Goal: Ask a question: Seek information or help from site administrators or community

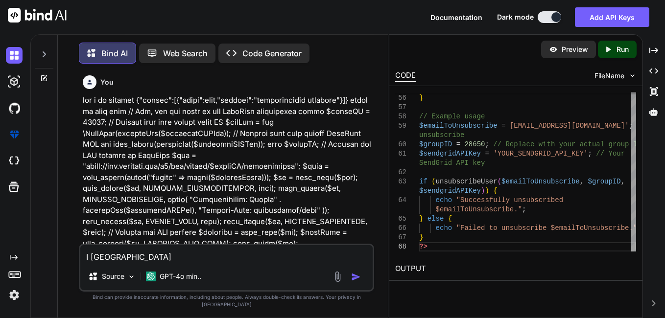
click at [141, 262] on textarea "I [GEOGRAPHIC_DATA]" at bounding box center [226, 254] width 292 height 18
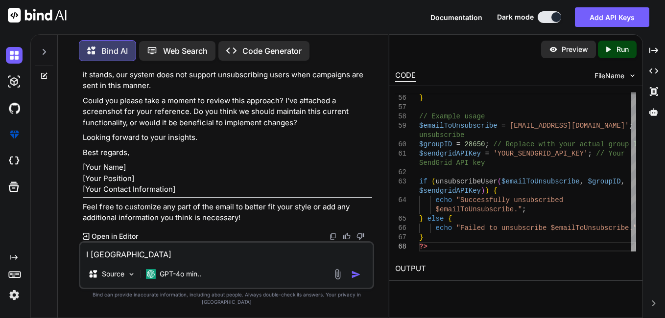
click at [141, 260] on textarea "I [GEOGRAPHIC_DATA]" at bounding box center [226, 252] width 292 height 18
type textarea "I w"
type textarea "x"
type textarea "I wa"
type textarea "x"
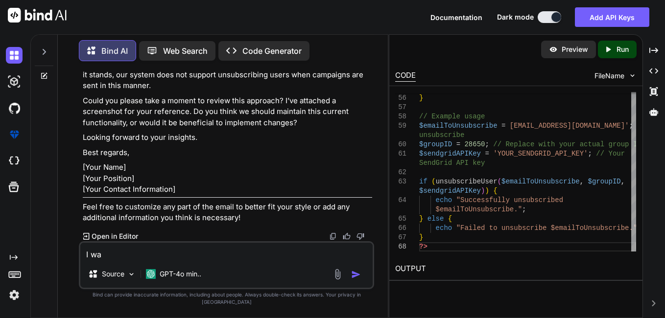
type textarea "I wan"
type textarea "x"
type textarea "I want"
type textarea "x"
type textarea "I want"
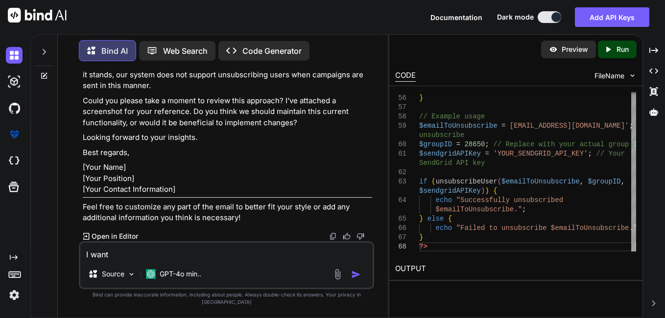
type textarea "x"
type textarea "I want t"
type textarea "x"
type textarea "I want to"
type textarea "x"
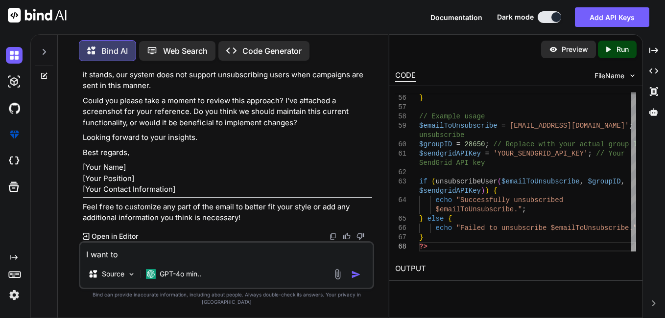
type textarea "I want to"
type textarea "x"
type textarea "I want to a"
type textarea "x"
type textarea "I want to ad"
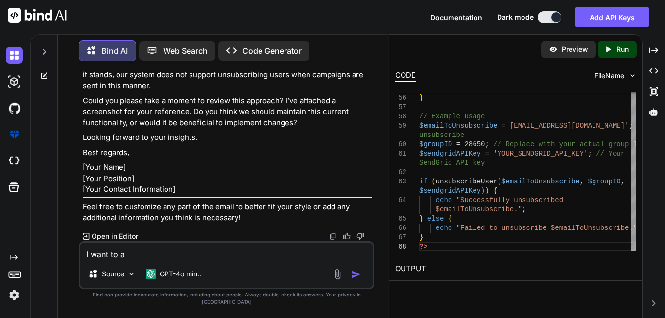
type textarea "x"
type textarea "I want to add"
type textarea "x"
type textarea "I want to add"
type textarea "x"
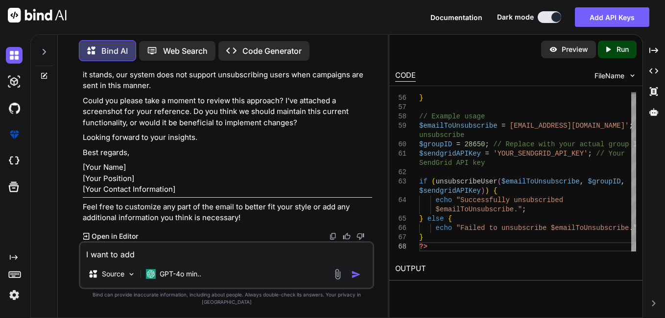
type textarea "I want to add u"
type textarea "x"
type textarea "I want to add un"
type textarea "x"
type textarea "I want to add uns"
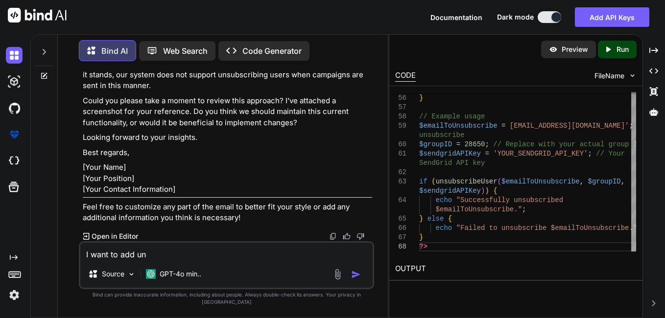
type textarea "x"
type textarea "I want to add unsc"
type textarea "x"
type textarea "I want to add uns"
type textarea "x"
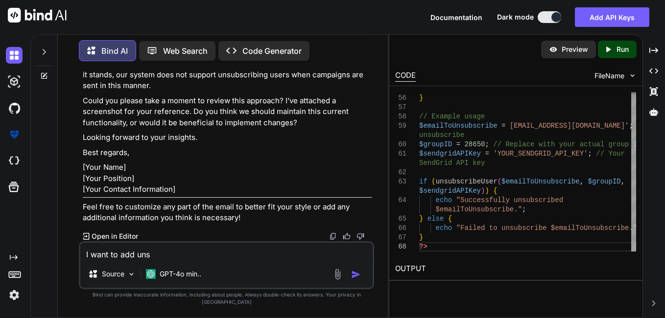
type textarea "I want to add unsu"
type textarea "x"
type textarea "I want to add unsub"
type textarea "x"
type textarea "I want to add unsubs"
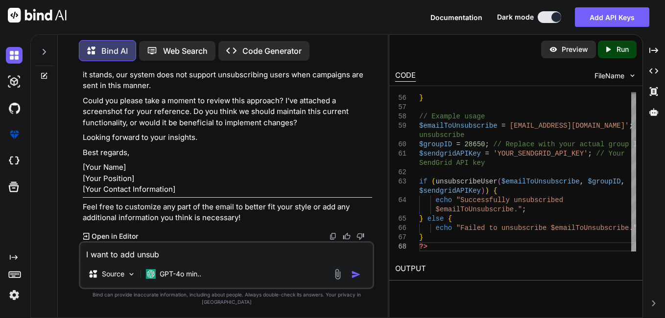
type textarea "x"
type textarea "I want to add unsubsc"
type textarea "x"
type textarea "I want to add unsubsci"
type textarea "x"
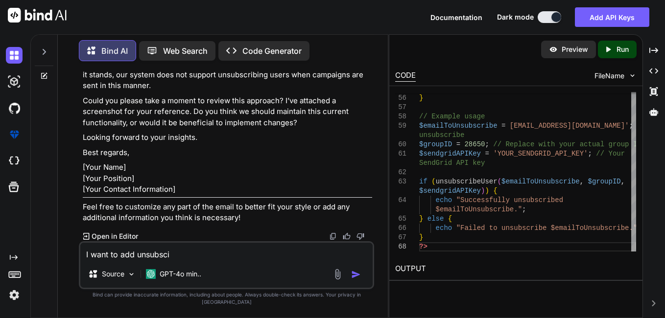
type textarea "I want to add unsubscib"
type textarea "x"
type textarea "I want to add unsubscibe"
type textarea "x"
type textarea "I want to add unsubscibe"
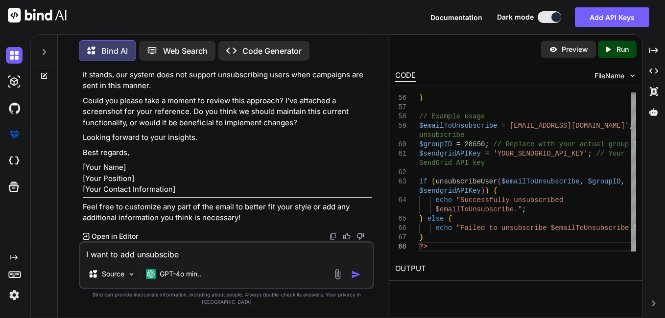
type textarea "x"
type textarea "I want to add unsubscibe"
type textarea "x"
type textarea "I want to add unsubscib"
type textarea "x"
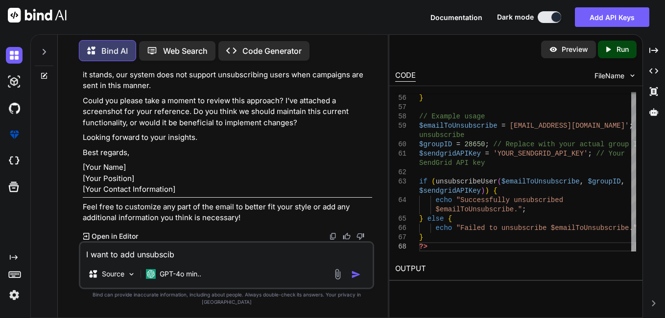
type textarea "I want to add unsubsci"
type textarea "x"
type textarea "I want to add unsubsc"
type textarea "x"
type textarea "I want to add unsubscr"
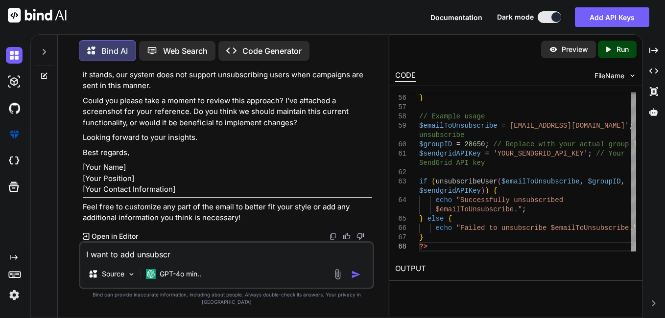
type textarea "x"
type textarea "I want to add unsubscri"
type textarea "x"
type textarea "I want to add unsubscrib"
type textarea "x"
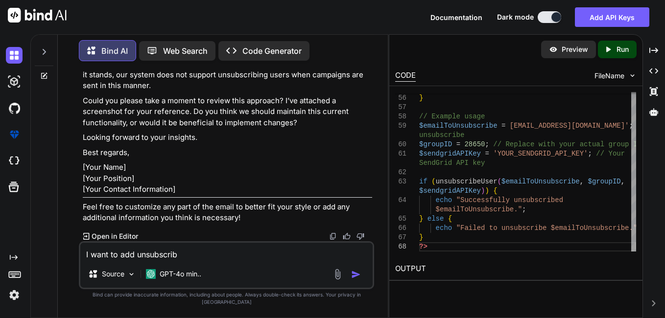
type textarea "I want to add unsubscribe"
type textarea "x"
type textarea "I want to add unsubscribe"
type textarea "x"
type textarea "I want to add unsubscribe l"
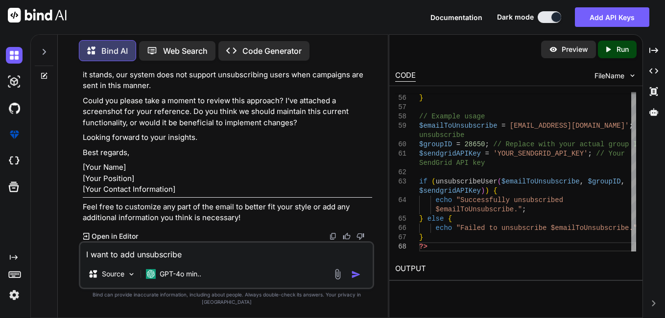
type textarea "x"
type textarea "I want to add unsubscribe li"
type textarea "x"
type textarea "I want to add unsubscribe lin"
type textarea "x"
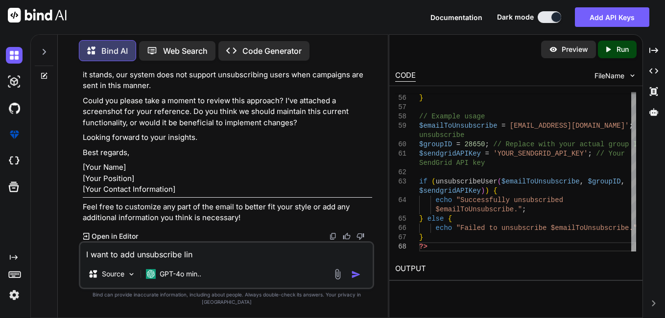
type textarea "I want to add unsubscribe link"
type textarea "x"
type textarea "I want to add unsubscribe link"
type textarea "x"
type textarea "I want to add unsubscribe link i"
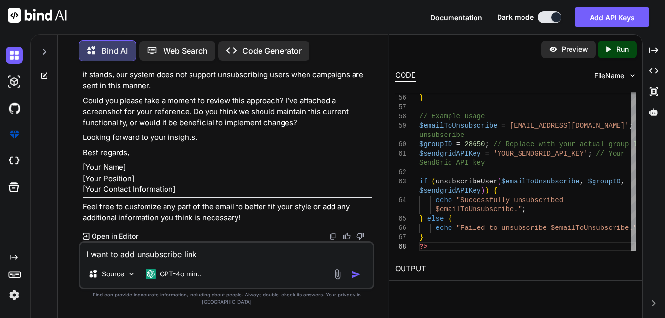
type textarea "x"
type textarea "I want to add unsubscribe link in"
type textarea "x"
type textarea "I want to add unsubscribe link int"
type textarea "x"
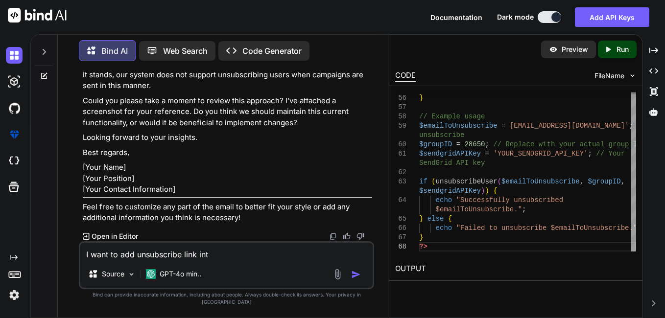
type textarea "I want to add unsubscribe link int"
type textarea "x"
type textarea "I want to add unsubscribe link int h"
type textarea "x"
type textarea "I want to add unsubscribe link int"
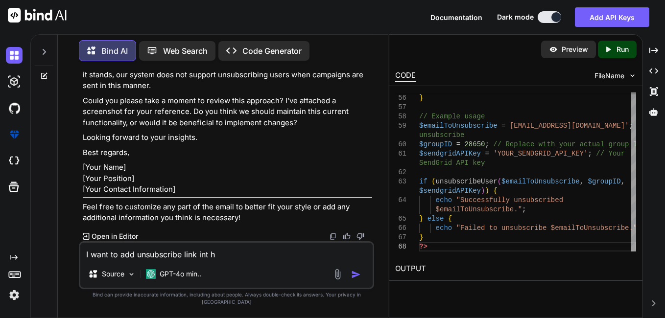
type textarea "x"
type textarea "I want to add unsubscribe link int"
type textarea "x"
type textarea "I want to add unsubscribe link in"
type textarea "x"
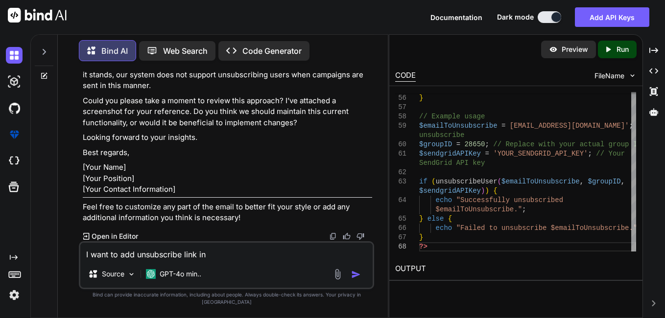
type textarea "I want to add unsubscribe link in"
type textarea "x"
type textarea "I want to add unsubscribe link in h"
type textarea "x"
type textarea "I want to add unsubscribe link in"
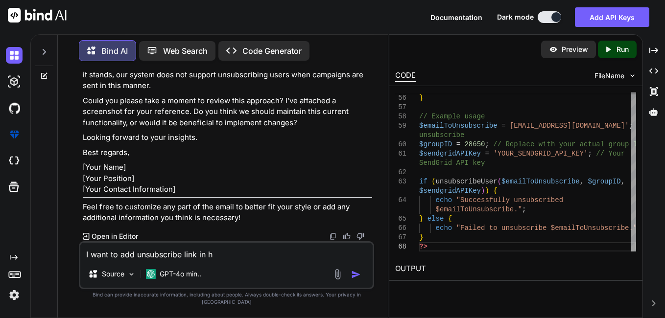
type textarea "x"
type textarea "I want to add unsubscribe link in t"
type textarea "x"
type textarea "I want to add unsubscribe link in th"
type textarea "x"
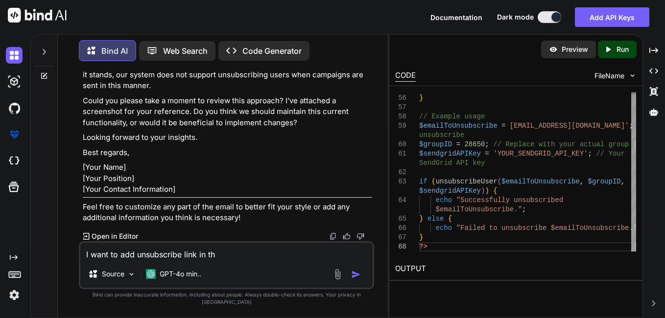
type textarea "I want to add unsubscribe link in thi"
type textarea "x"
type textarea "I want to add unsubscribe link in this"
type textarea "x"
type textarea "I want to add unsubscribe link in this"
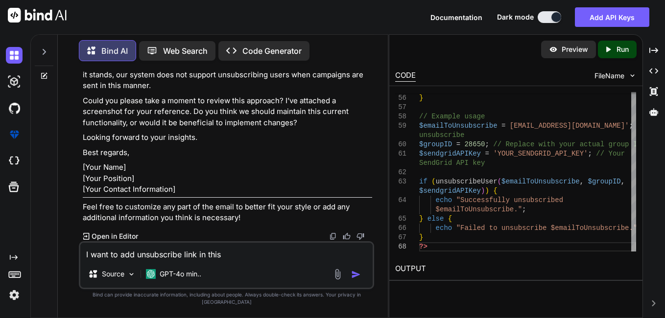
type textarea "x"
type textarea "I want to add unsubscribe link in this c"
type textarea "x"
type textarea "I want to add unsubscribe link in this co"
type textarea "x"
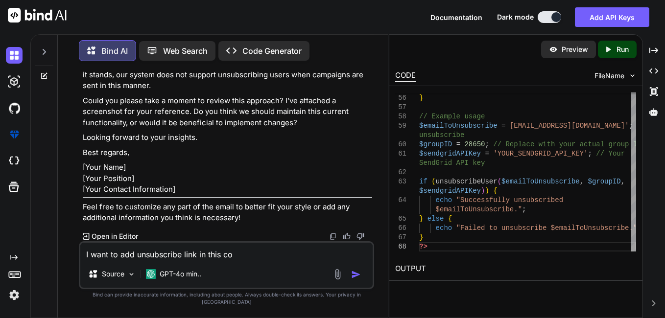
type textarea "I want to add unsubscribe link in this cod"
type textarea "x"
type textarea "I want to add unsubscribe link in this code"
type textarea "x"
type textarea "I want to add unsubscribe link in this code"
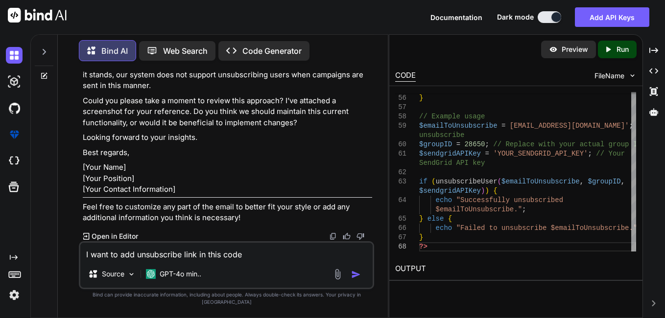
type textarea "x"
type textarea "I want to add unsubscribe link in this code <div class="contact_NoteDateSection…"
type textarea "x"
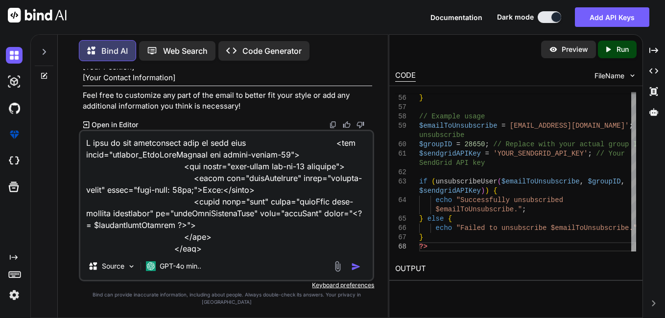
scroll to position [1458, 0]
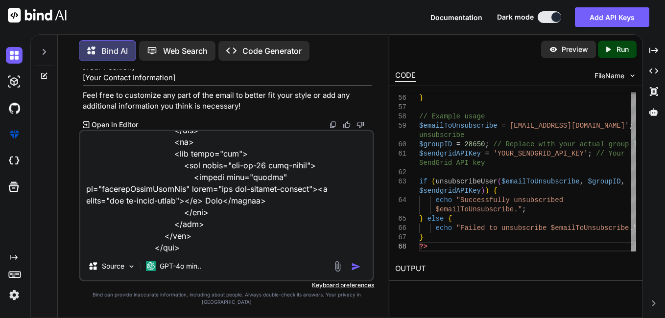
type textarea "I want to add unsubscribe link in this code <div class="contact_NoteDateSection…"
type textarea "x"
type textarea "I want to add unsubscribe link in this code <div class="contact_NoteDateSection…"
type textarea "x"
type textarea "I want to add unsubscribe link in this code <div class="contact_NoteDateSection…"
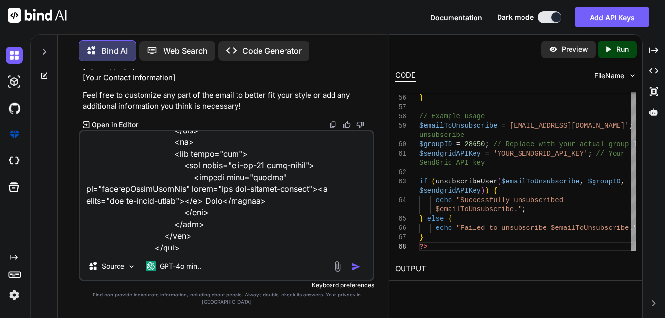
type textarea "x"
type textarea "I want to add unsubscribe link in this code <div class="contact_NoteDateSection…"
type textarea "x"
type textarea "I want to add unsubscribe link in this code <div class="contact_NoteDateSection…"
type textarea "x"
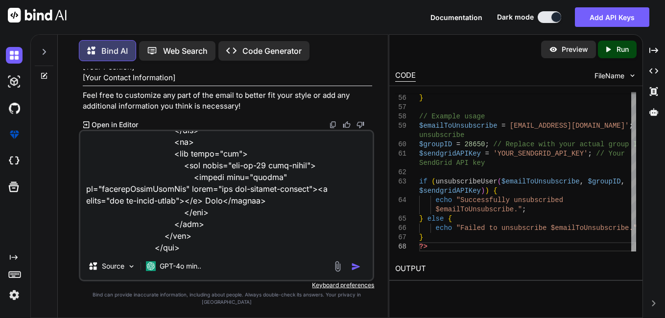
type textarea "I want to add unsubscribe link in this code <div class="contact_NoteDateSection…"
type textarea "x"
type textarea "I want to add unsubscribe link in this code <div class="contact_NoteDateSection…"
type textarea "x"
type textarea "I want to add unsubscribe link in this code <div class="contact_NoteDateSection…"
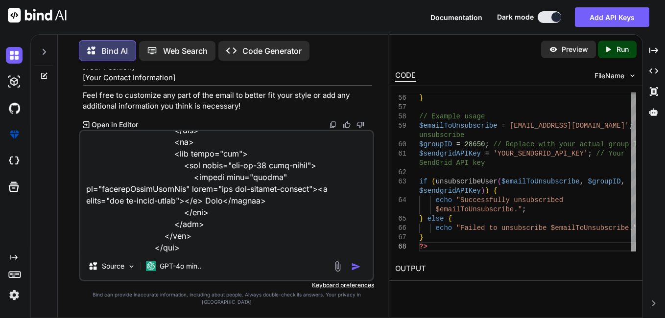
type textarea "x"
type textarea "I want to add unsubscribe link in this code <div class="contact_NoteDateSection…"
type textarea "x"
type textarea "I want to add unsubscribe link in this code <div class="contact_NoteDateSection…"
type textarea "x"
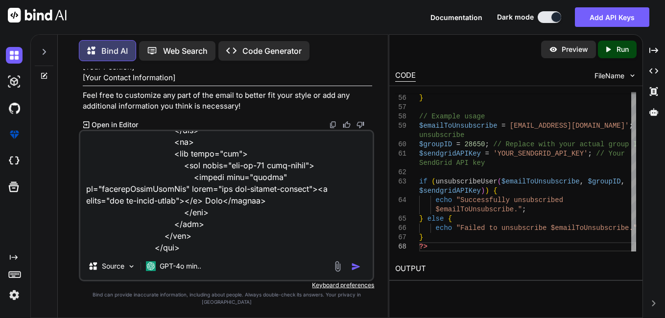
type textarea "I want to add unsubscribe link in this code <div class="contact_NoteDateSection…"
type textarea "x"
type textarea "I want to add unsubscribe link in this code <div class="contact_NoteDateSection…"
type textarea "x"
type textarea "I want to add unsubscribe link in this code <div class="contact_NoteDateSection…"
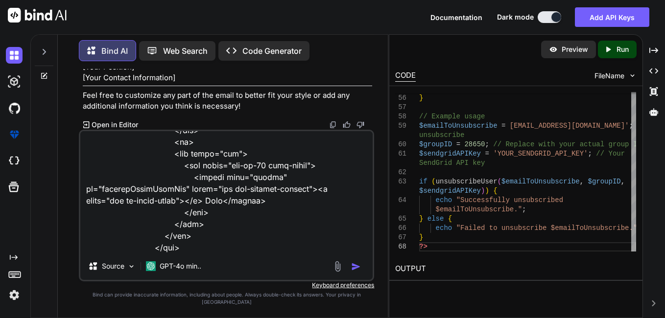
type textarea "x"
type textarea "I want to add unsubscribe link in this code <div class="contact_NoteDateSection…"
type textarea "x"
type textarea "I want to add unsubscribe link in this code <div class="contact_NoteDateSection…"
type textarea "x"
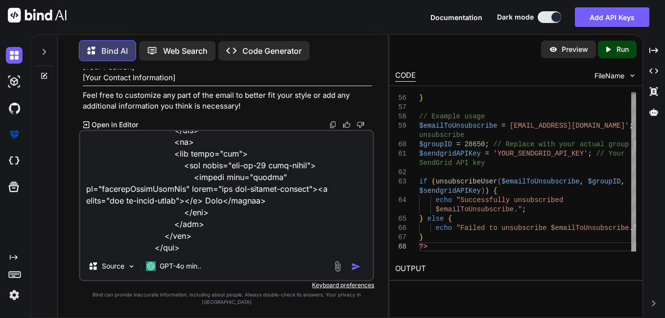
type textarea "I want to add unsubscribe link in this code <div class="contact_NoteDateSection…"
type textarea "x"
type textarea "I want to add unsubscribe link in this code <div class="contact_NoteDateSection…"
type textarea "x"
type textarea "I want to add unsubscribe link in this code <div class="contact_NoteDateSection…"
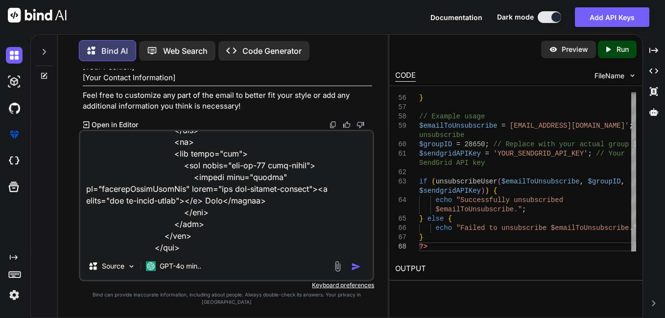
type textarea "x"
type textarea "I want to add unsubscribe link in this code <div class="contact_NoteDateSection…"
type textarea "x"
type textarea "I want to add unsubscribe link in this code <div class="contact_NoteDateSection…"
type textarea "x"
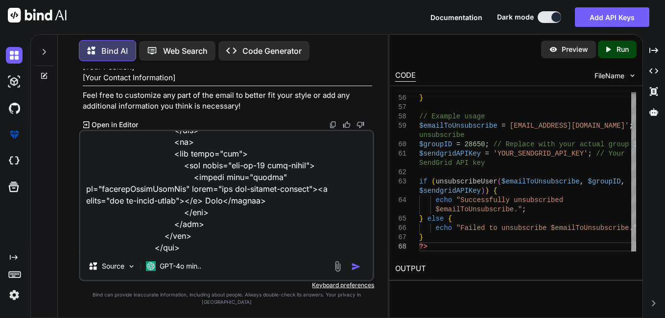
type textarea "I want to add unsubscribe link in this code <div class="contact_NoteDateSection…"
type textarea "x"
type textarea "I want to add unsubscribe link in this code <div class="contact_NoteDateSection…"
type textarea "x"
type textarea "I want to add unsubscribe link in this code <div class="contact_NoteDateSection…"
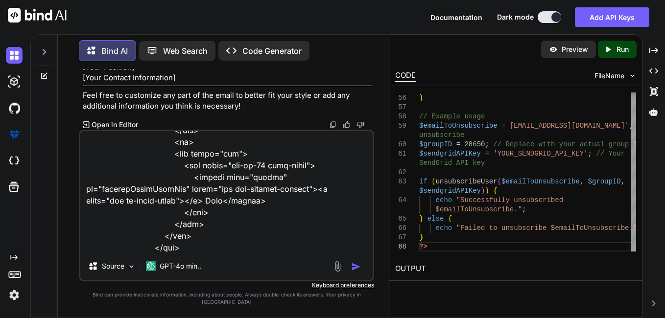
type textarea "x"
type textarea "I want to add unsubscribe link in this code <div class="contact_NoteDateSection…"
type textarea "x"
type textarea "I want to add unsubscribe link in this code <div class="contact_NoteDateSection…"
type textarea "x"
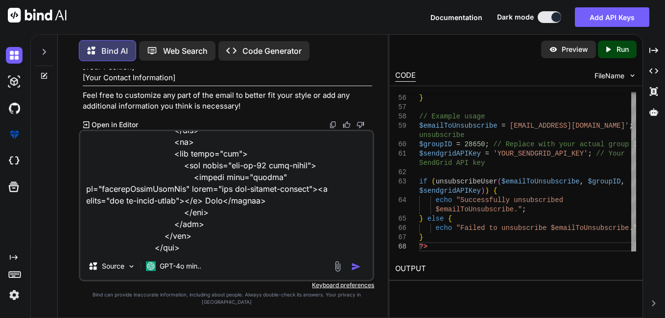
type textarea "I want to add unsubscribe link in this code <div class="contact_NoteDateSection…"
type textarea "x"
type textarea "I want to add unsubscribe link in this code <div class="contact_NoteDateSection…"
type textarea "x"
type textarea "I want to add unsubscribe link in this code <div class="contact_NoteDateSection…"
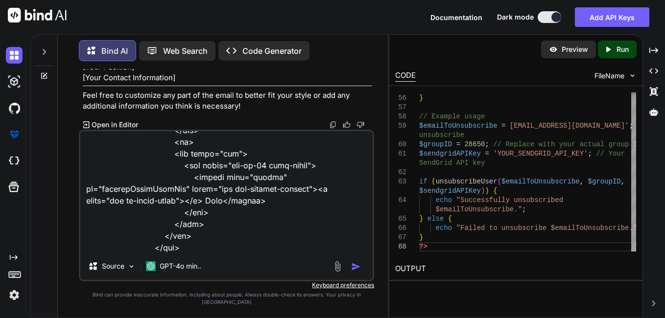
type textarea "x"
type textarea "I want to add unsubscribe link in this code <div class="contact_NoteDateSection…"
type textarea "x"
type textarea "I want to add unsubscribe link in this code <div class="contact_NoteDateSection…"
type textarea "x"
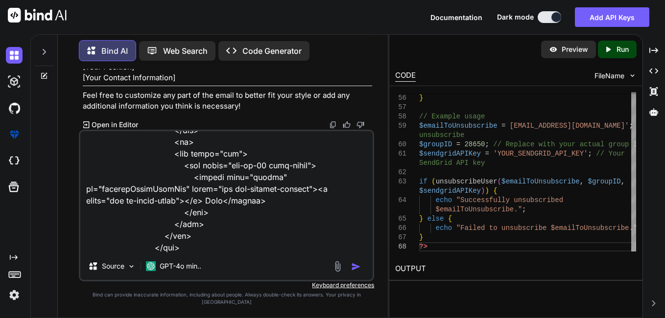
type textarea "I want to add unsubscribe link in this code <div class="contact_NoteDateSection…"
type textarea "x"
type textarea "I want to add unsubscribe link in this code <div class="contact_NoteDateSection…"
type textarea "x"
type textarea "I want to add unsubscribe link in this code <div class="contact_NoteDateSection…"
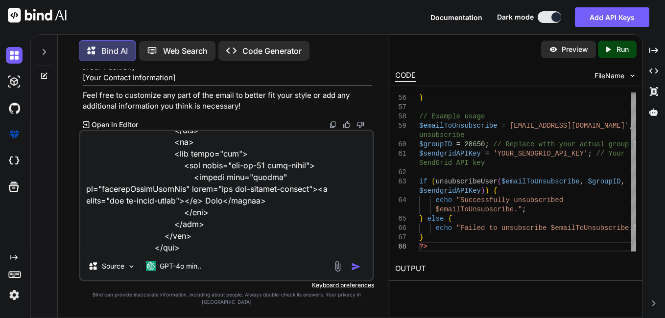
type textarea "x"
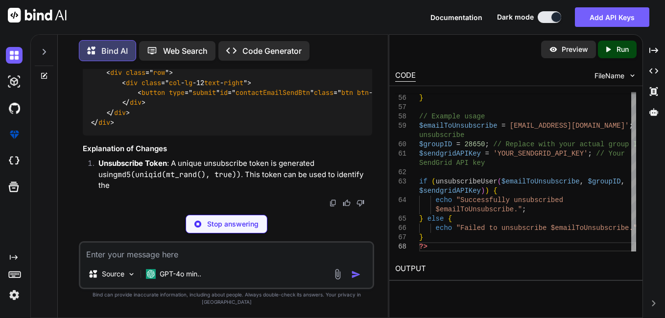
scroll to position [9349, 0]
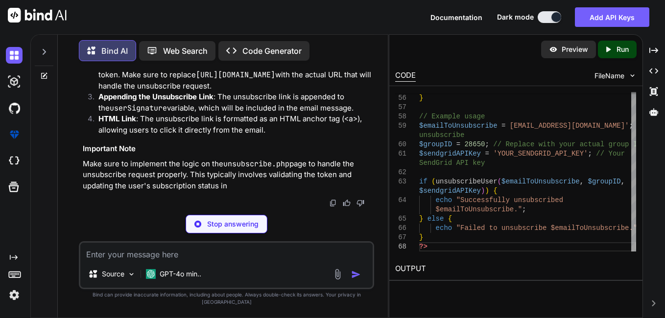
type textarea "x"
drag, startPoint x: 123, startPoint y: 142, endPoint x: 338, endPoint y: 144, distance: 214.4
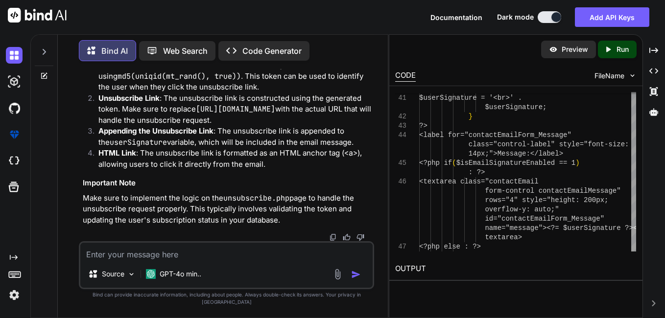
type textarea "fa-paper-plane"></i> Send</button> </div> </div> </div>"
type textarea "x"
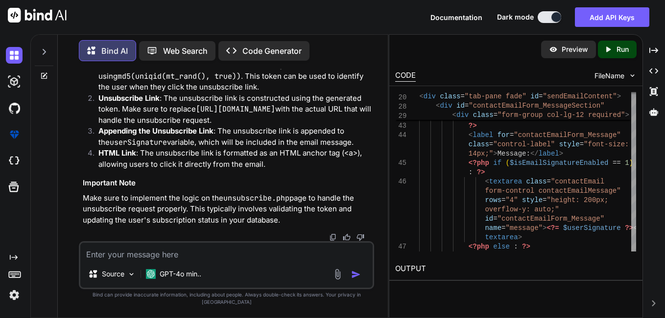
drag, startPoint x: 131, startPoint y: 150, endPoint x: 346, endPoint y: 150, distance: 214.9
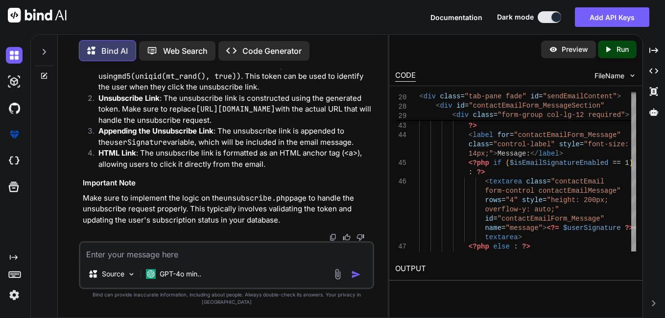
drag, startPoint x: 346, startPoint y: 150, endPoint x: 306, endPoint y: 158, distance: 40.5
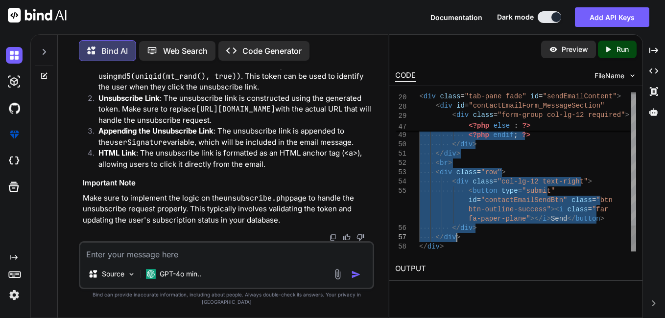
drag, startPoint x: 420, startPoint y: 198, endPoint x: 475, endPoint y: 236, distance: 67.1
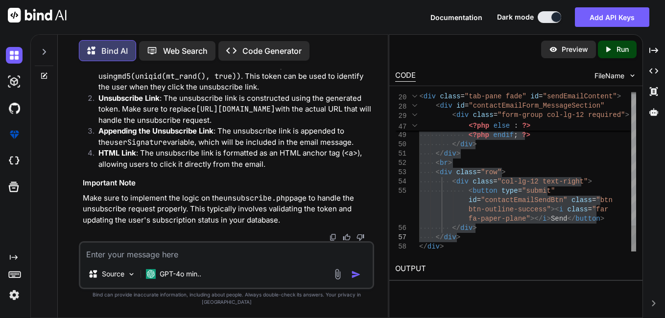
click at [417, 95] on div at bounding box center [414, 96] width 9 height 9
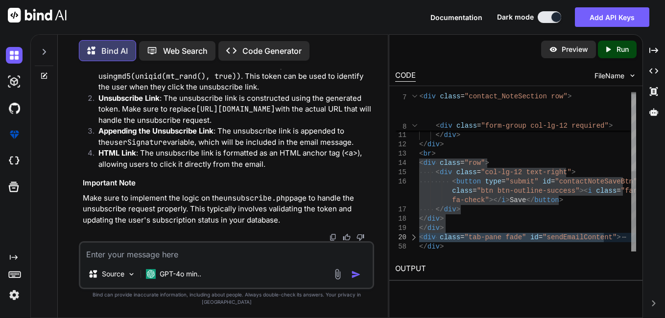
click at [417, 97] on div at bounding box center [414, 96] width 9 height 9
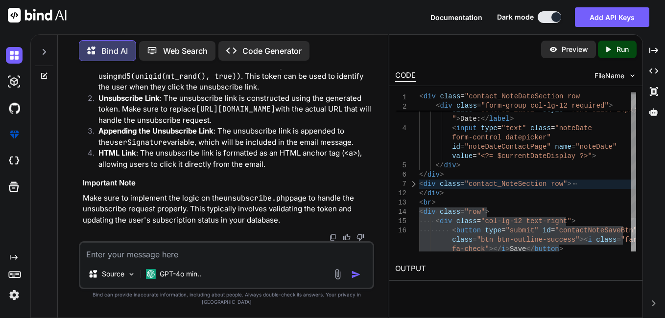
click at [548, 170] on div "form-control datepicker" id = "noteDateContactPage" name = "noteDate" value = "…" at bounding box center [527, 184] width 217 height 233
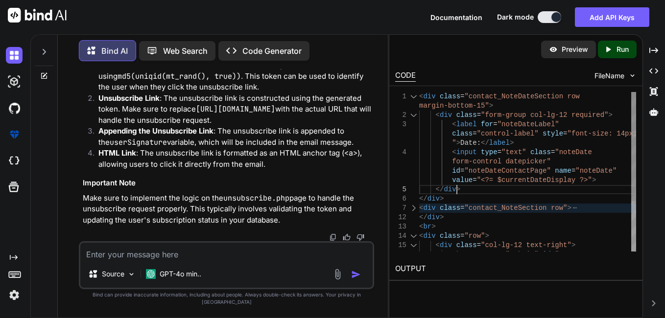
click at [413, 208] on div at bounding box center [413, 208] width 13 height 9
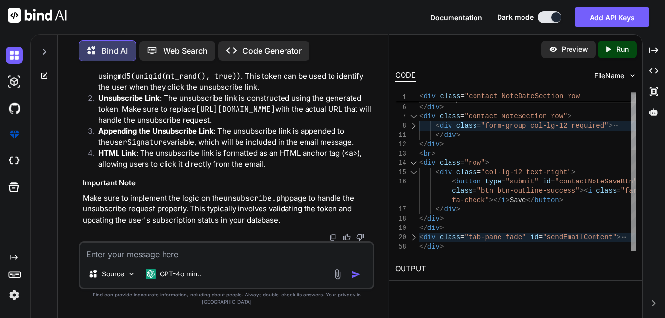
click at [414, 239] on div at bounding box center [413, 237] width 13 height 9
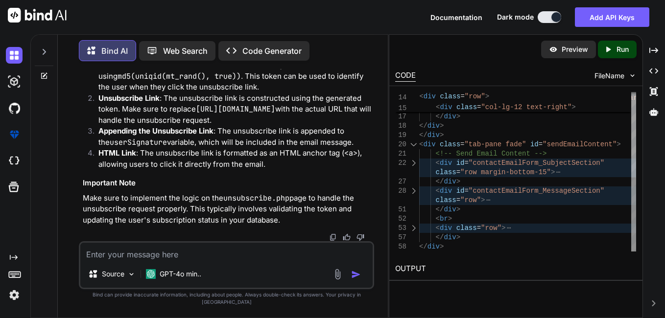
click at [415, 166] on div at bounding box center [413, 163] width 13 height 9
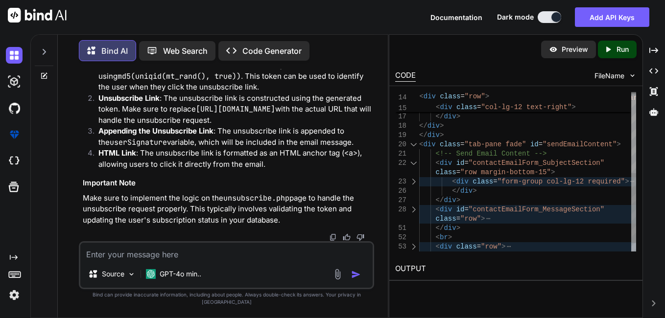
click at [412, 180] on div at bounding box center [413, 181] width 13 height 9
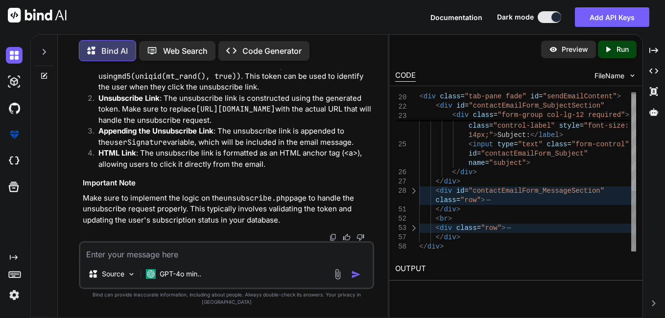
click at [415, 193] on div at bounding box center [413, 191] width 13 height 9
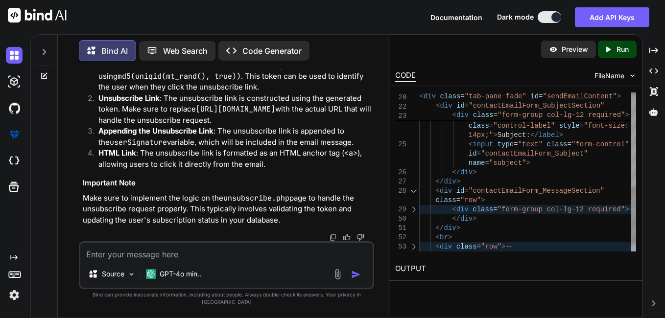
click at [415, 206] on div at bounding box center [413, 209] width 13 height 9
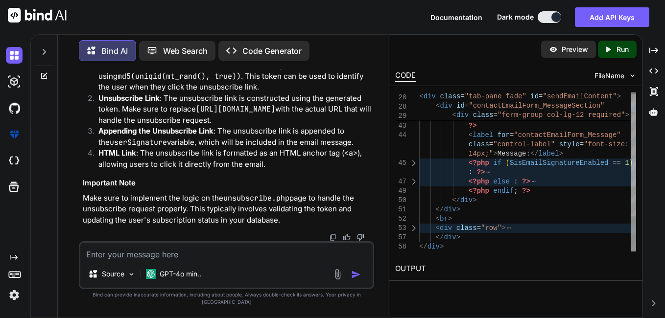
click at [415, 165] on div at bounding box center [413, 163] width 13 height 9
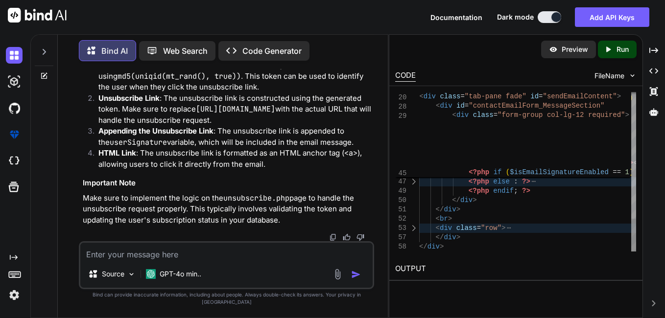
click at [413, 185] on div at bounding box center [413, 181] width 13 height 9
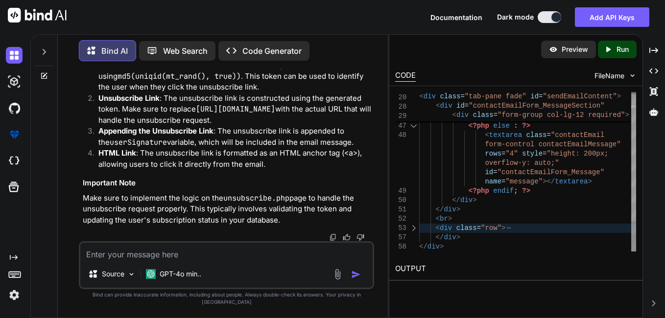
click at [415, 229] on div at bounding box center [413, 228] width 13 height 9
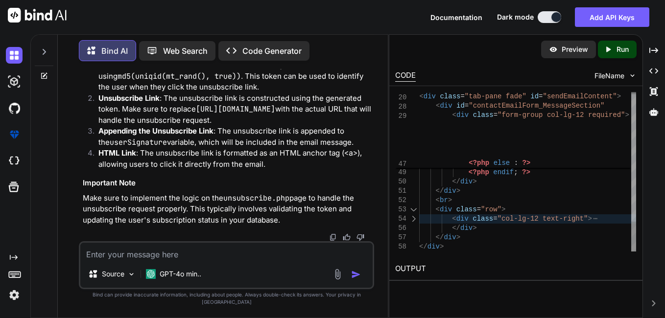
click at [416, 221] on div at bounding box center [413, 218] width 13 height 9
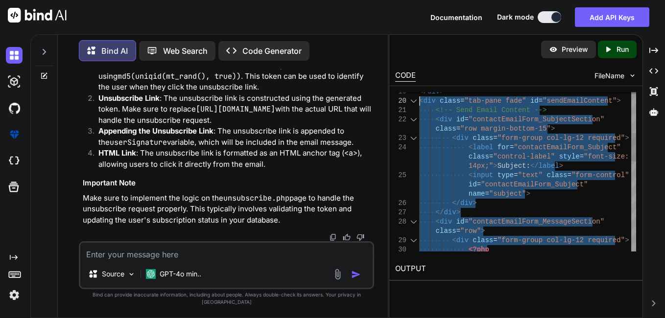
drag, startPoint x: 410, startPoint y: 199, endPoint x: 407, endPoint y: 104, distance: 95.0
type textarea "class="btn btn-outline-success"><i class="far fa-check"></i> Save</button> </di…"
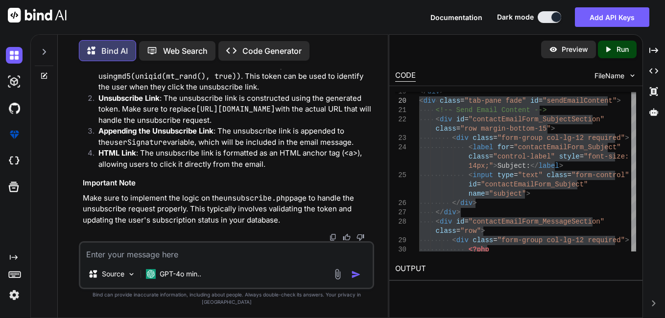
click at [196, 260] on textarea at bounding box center [226, 252] width 292 height 18
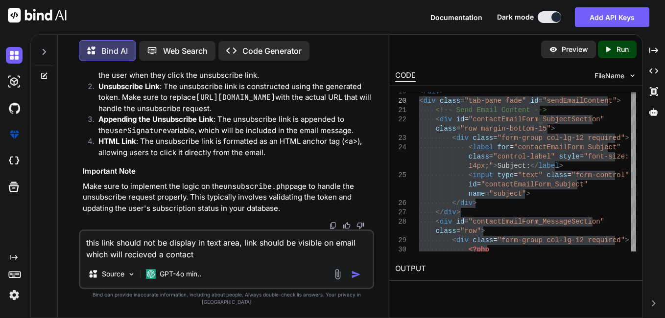
type textarea "this link should not be display in text area, link should be visible on email w…"
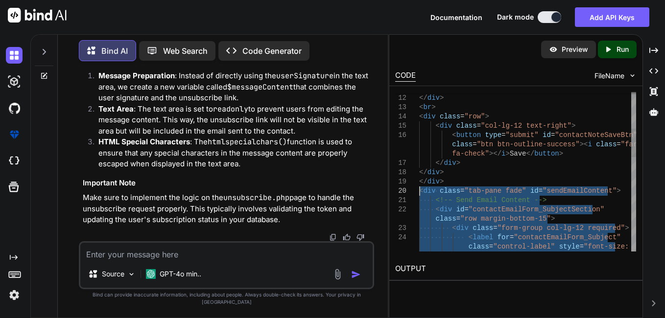
type textarea "</div> </div> <div class="tab-pane fade" id="sendEmailContent"> <!-- Send Email…"
drag, startPoint x: 448, startPoint y: 247, endPoint x: 409, endPoint y: 194, distance: 65.4
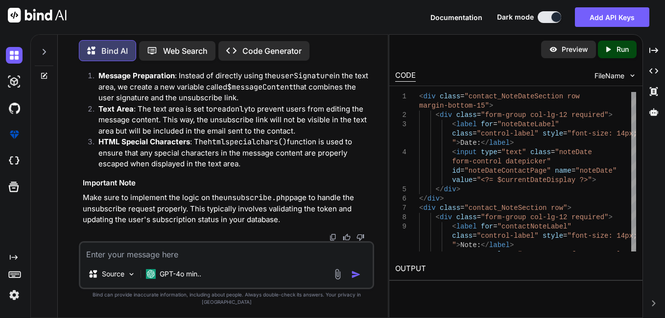
scroll to position [10368, 0]
drag, startPoint x: 222, startPoint y: 182, endPoint x: 371, endPoint y: 187, distance: 148.9
drag, startPoint x: 188, startPoint y: 192, endPoint x: 376, endPoint y: 190, distance: 188.0
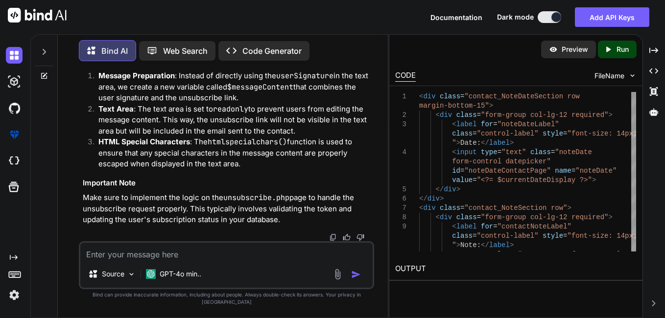
click at [376, 190] on div "You Bind AI The error message {"errors":[{"field":null,"message":"authorization…" at bounding box center [227, 193] width 322 height 249
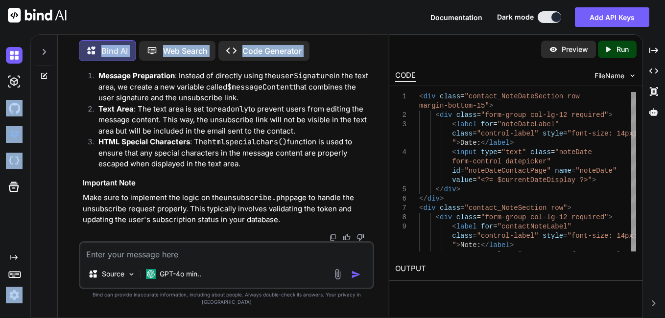
scroll to position [0, 0]
drag, startPoint x: 221, startPoint y: 128, endPoint x: -2, endPoint y: 113, distance: 223.3
click at [0, 113] on html "Documentation Dark mode Add API Keys Created with Pixso. Created with Pixso. Bi…" at bounding box center [332, 159] width 665 height 318
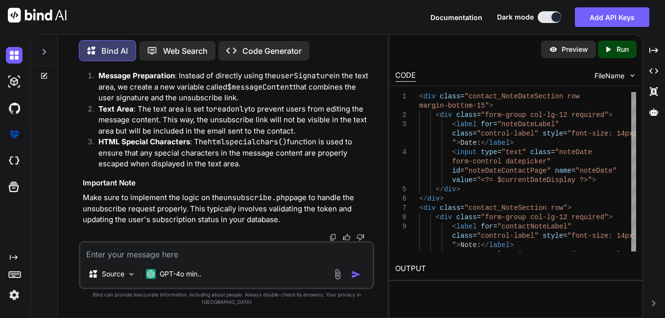
drag, startPoint x: 135, startPoint y: 172, endPoint x: 367, endPoint y: 222, distance: 237.3
copy span "$ unsubscribeToken = md5 ( uniqid ( mt_rand (), true )); $ unsubscribeLink = " …"
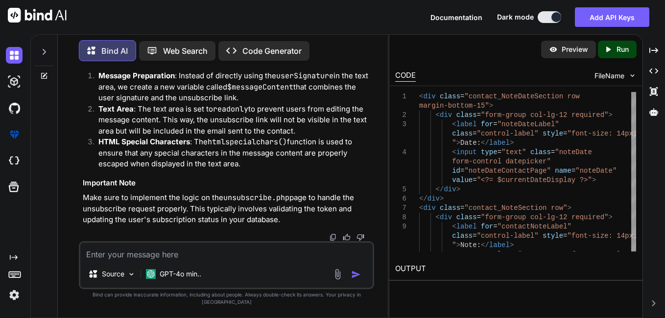
click at [190, 260] on textarea at bounding box center [226, 252] width 292 height 18
type textarea "it is still showing in message box"
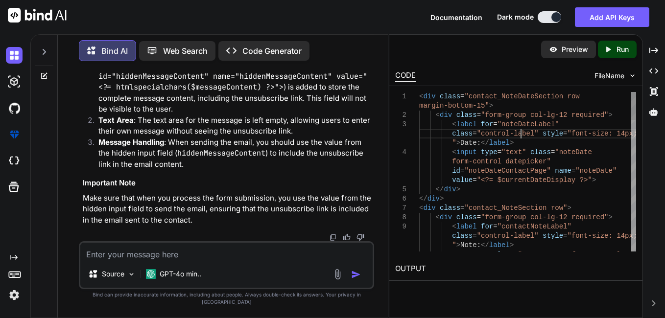
scroll to position [0, 0]
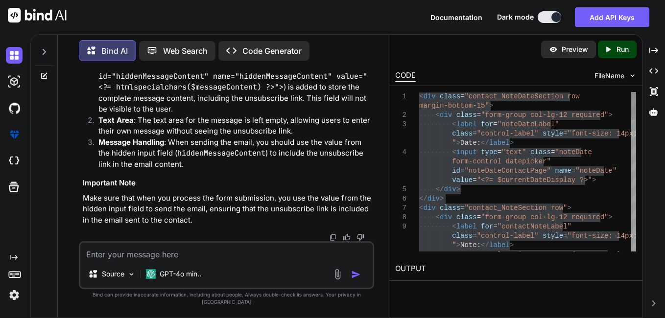
click at [512, 92] on div at bounding box center [498, 92] width 207 height 0
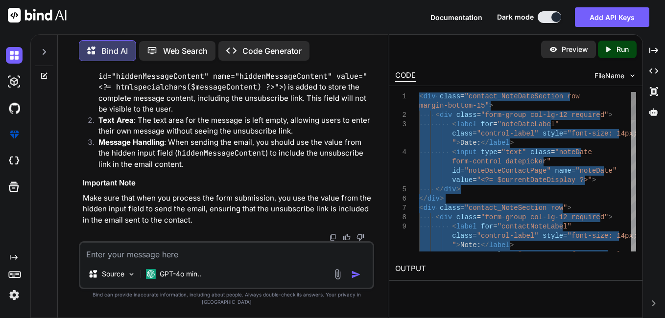
drag, startPoint x: 465, startPoint y: 96, endPoint x: 550, endPoint y: 92, distance: 85.8
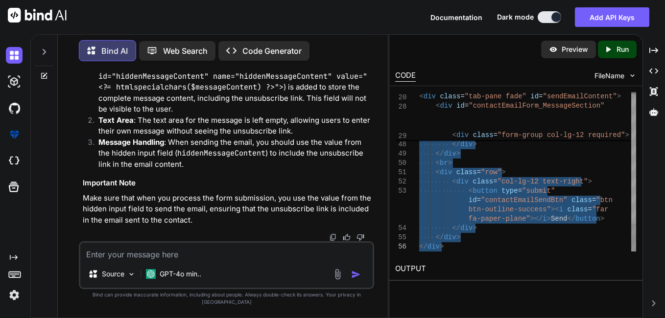
drag, startPoint x: 420, startPoint y: 96, endPoint x: 456, endPoint y: 254, distance: 162.0
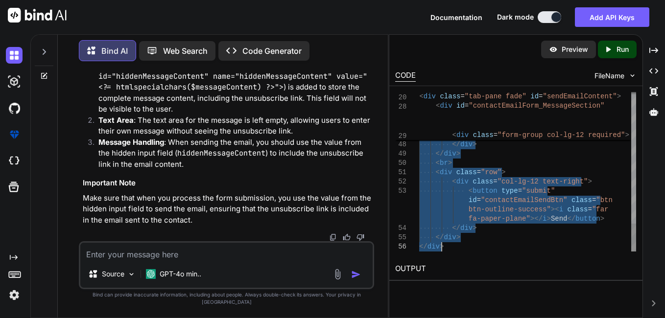
type textarea "licenses... // Generate a unique unsubscribe token $unsubscribeToken = md5(uniq…"
drag, startPoint x: 462, startPoint y: 205, endPoint x: 496, endPoint y: 251, distance: 57.0
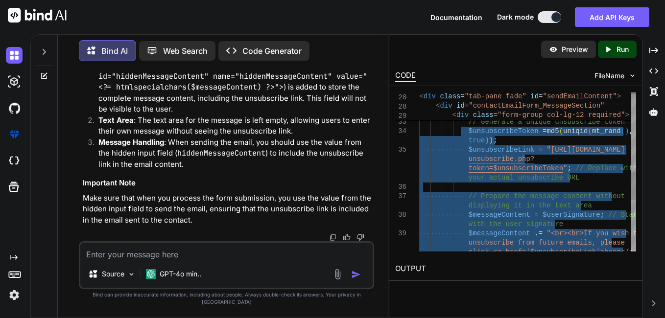
click at [408, 187] on div "36" at bounding box center [407, 187] width 24 height 9
click at [444, 182] on div "unsubscribe from future emails, please click <a href='$unsubscribeLink'>here</a…" at bounding box center [527, 89] width 217 height 911
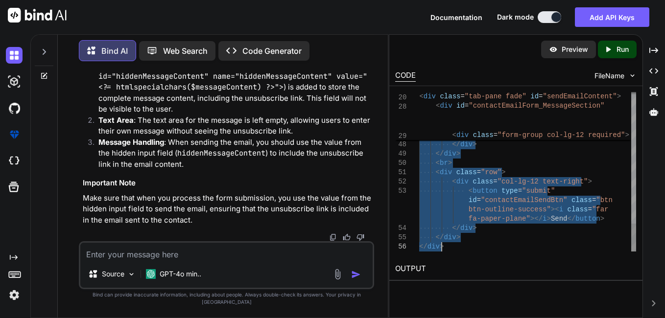
drag, startPoint x: 462, startPoint y: 226, endPoint x: 476, endPoint y: 261, distance: 38.0
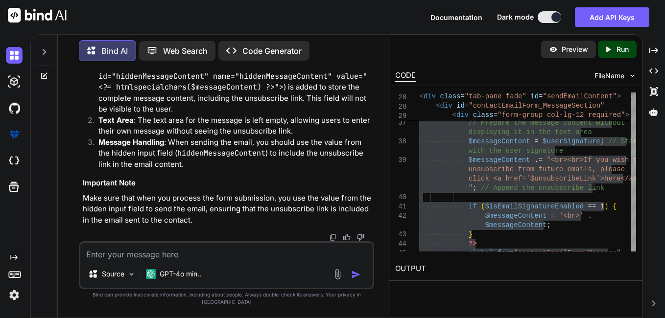
click at [154, 258] on textarea at bounding box center [226, 252] width 292 height 18
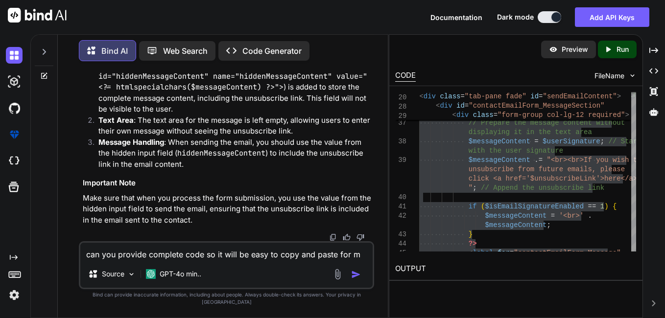
type textarea "can you provide complete code so it will be easy to copy and paste for me"
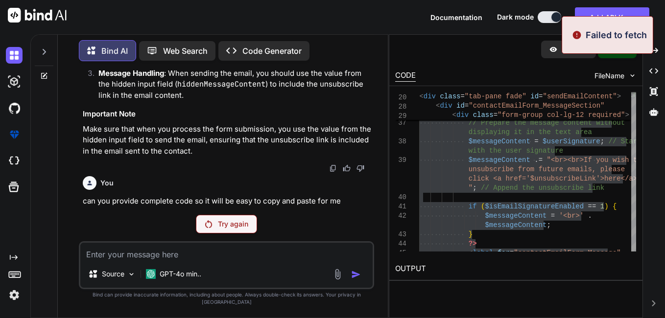
scroll to position [10828, 0]
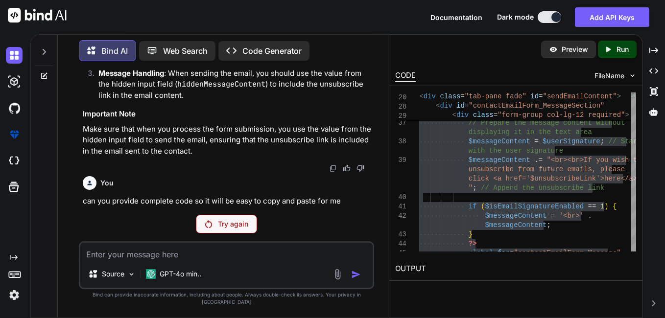
click at [214, 233] on div "Try again" at bounding box center [226, 224] width 61 height 19
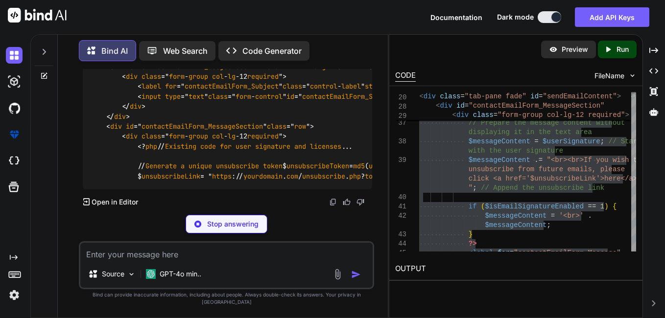
scroll to position [12129, 0]
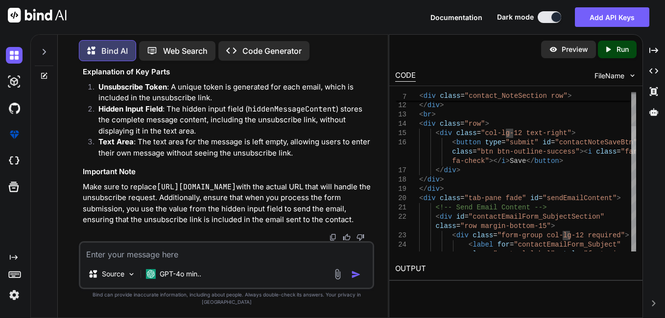
click at [635, 140] on div at bounding box center [633, 140] width 5 height 28
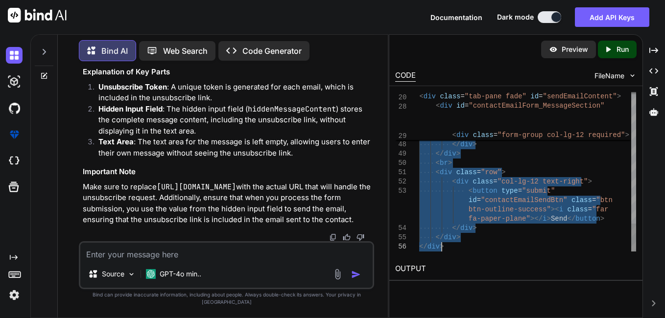
drag, startPoint x: 420, startPoint y: 198, endPoint x: 459, endPoint y: 283, distance: 94.0
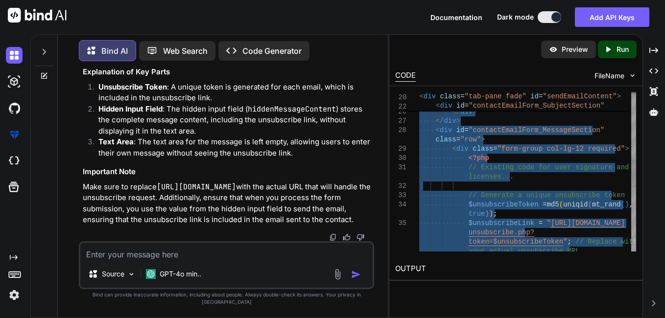
click at [533, 196] on div "// Existing code for user signature and licenses... // Generate a unique unsubs…" at bounding box center [527, 162] width 217 height 911
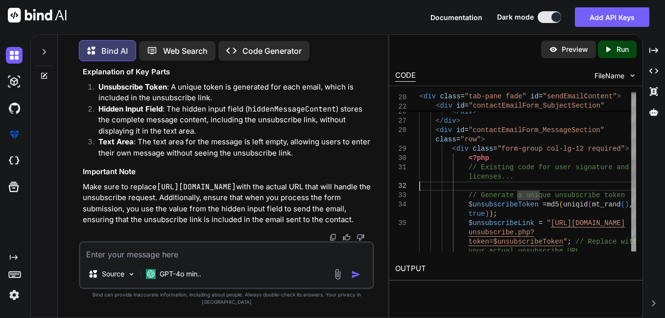
click at [598, 190] on div "// Existing code for user signature and licenses... // Generate a unique unsubs…" at bounding box center [527, 162] width 217 height 911
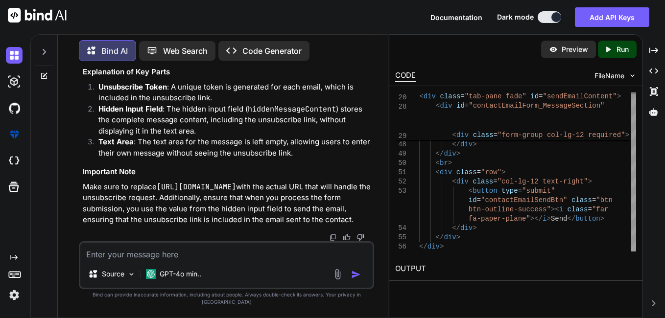
scroll to position [12059, 0]
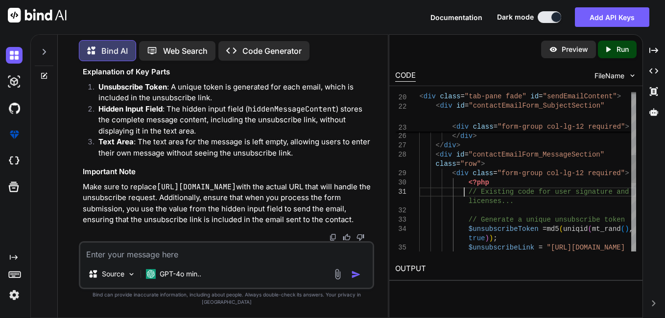
click at [463, 191] on div "true ) ) ; $unsubscribeLink = " [URL][DOMAIN_NAME] // Existing code for user si…" at bounding box center [527, 187] width 217 height 911
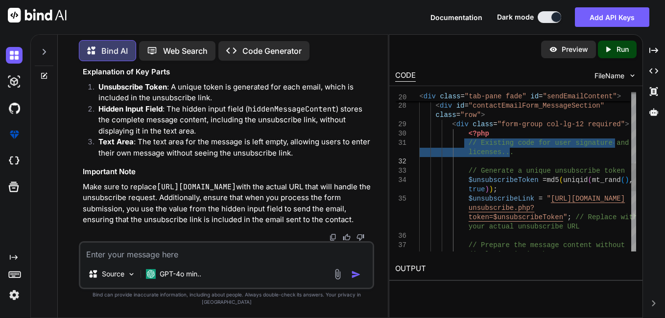
drag, startPoint x: 466, startPoint y: 141, endPoint x: 592, endPoint y: 159, distance: 127.6
click at [592, 159] on div "class = "row" > < div class = "form-group col-lg-12 required" > </ div > < div …" at bounding box center [527, 138] width 217 height 911
click at [196, 260] on textarea at bounding box center [226, 252] width 292 height 18
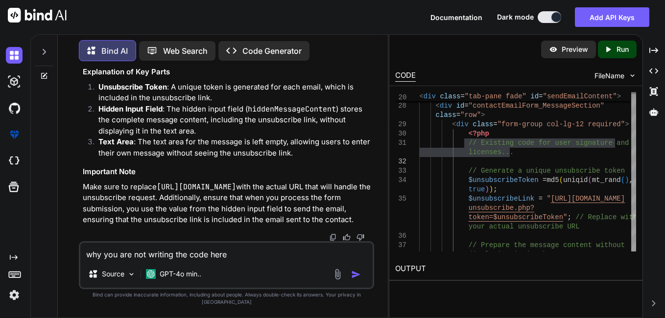
paste textarea "// Existing code for user signature and licenses..."
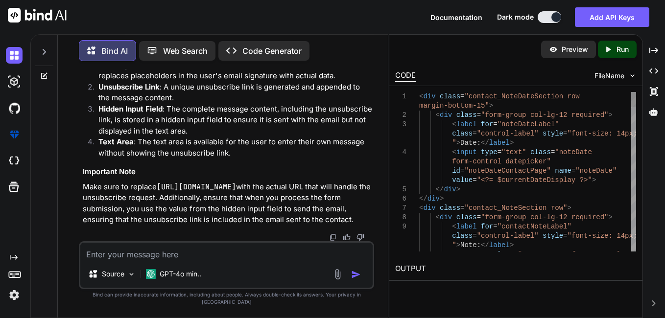
scroll to position [0, 0]
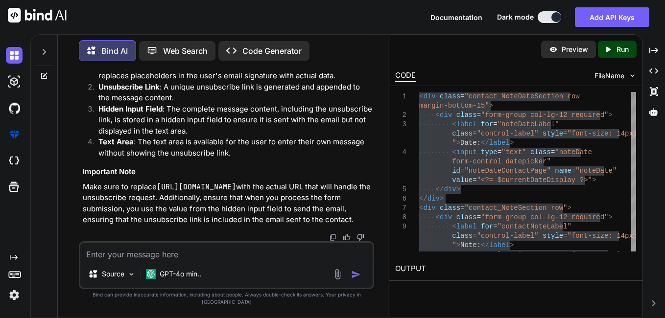
click at [140, 260] on textarea at bounding box center [226, 252] width 292 height 18
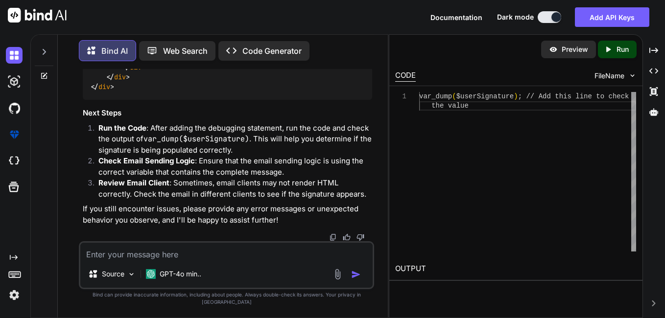
scroll to position [14429, 0]
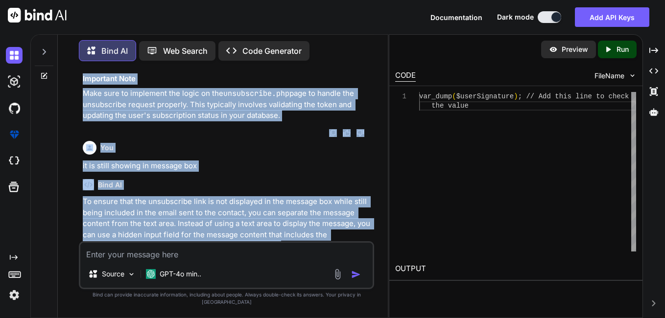
scroll to position [8831, 0]
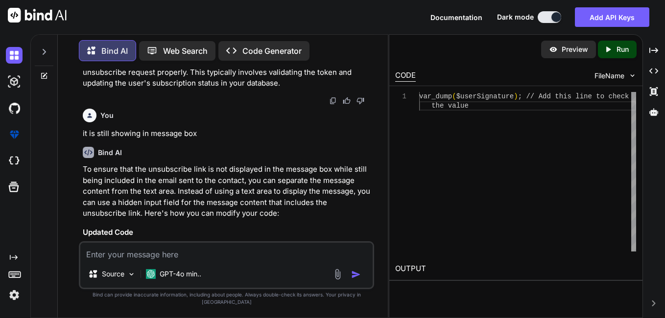
drag, startPoint x: 82, startPoint y: 164, endPoint x: 174, endPoint y: 200, distance: 98.3
click at [174, 200] on div "You Bind AI The error message {"errors":[{"field":null,"message":"authorization…" at bounding box center [227, 155] width 293 height 172
copy p "I want to add unsubscribe link in this code <div class="contact_NoteDateSection…"
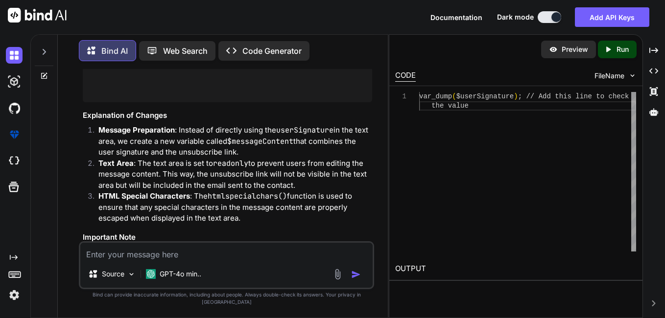
scroll to position [8685, 0]
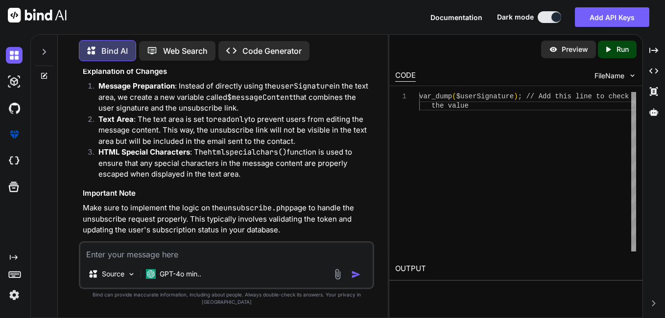
click at [193, 260] on textarea at bounding box center [226, 252] width 292 height 18
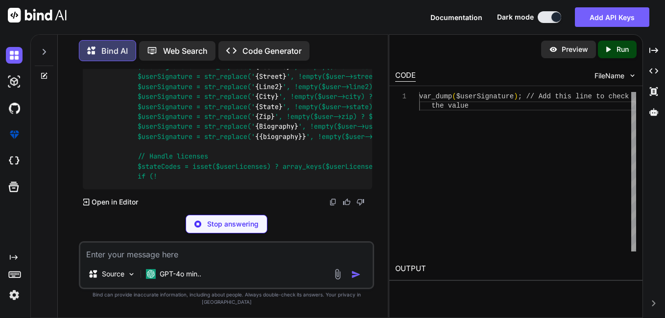
scroll to position [15905, 0]
